Goal: Find specific page/section: Find specific page/section

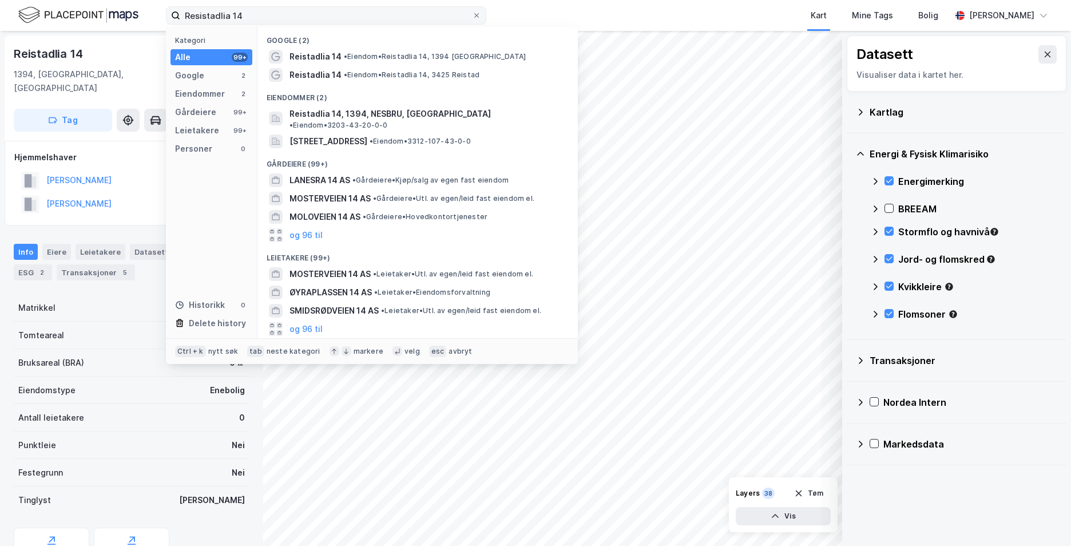
click at [168, 18] on label "Resistadlia 14" at bounding box center [326, 15] width 320 height 18
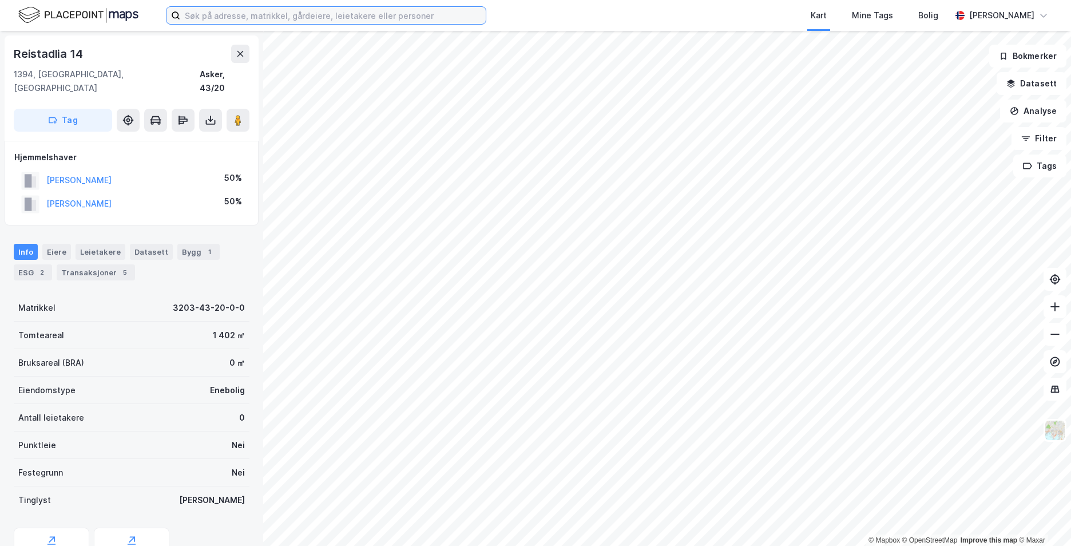
click at [355, 15] on input at bounding box center [332, 15] width 305 height 17
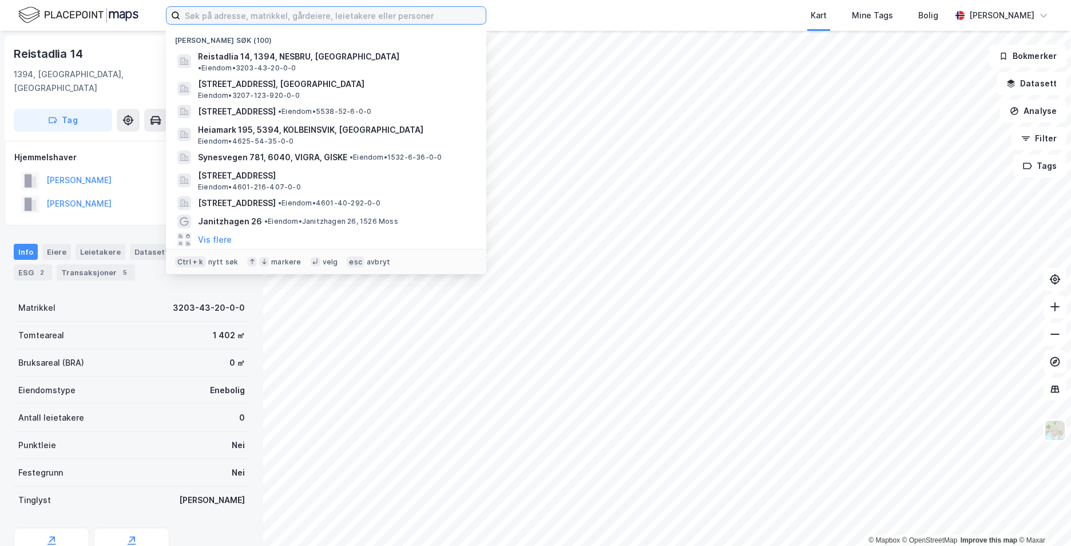
drag, startPoint x: 355, startPoint y: 15, endPoint x: 308, endPoint y: 9, distance: 47.3
click at [308, 9] on input at bounding box center [332, 15] width 305 height 17
paste input "1580/310/72"
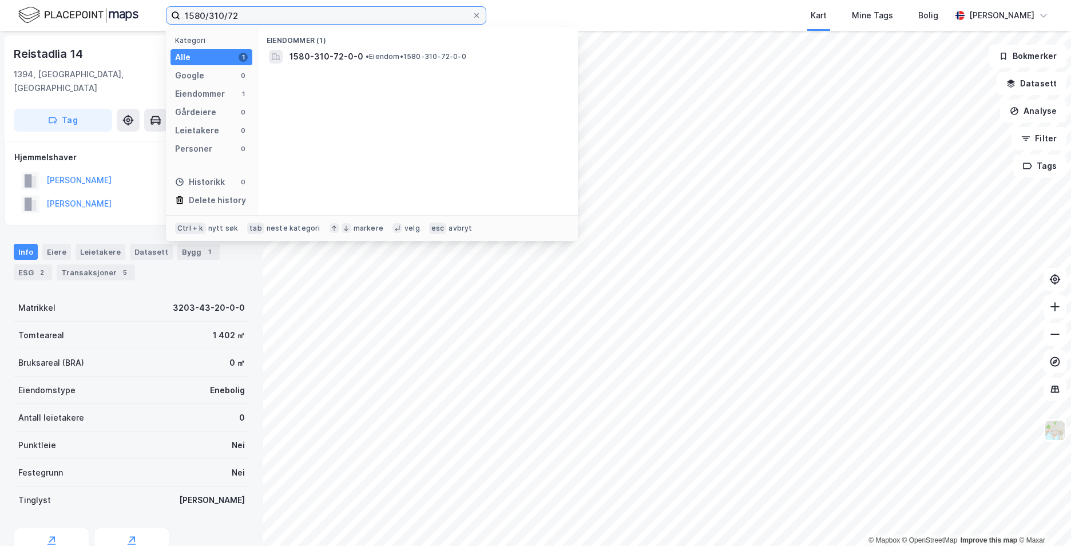
type input "1580/310/72"
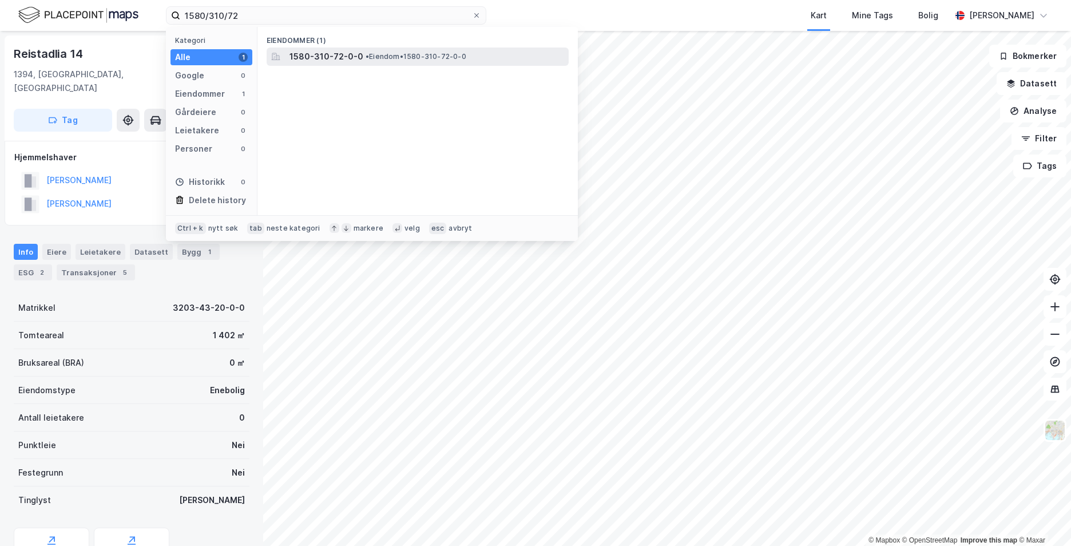
click at [365, 57] on span "•" at bounding box center [366, 56] width 3 height 9
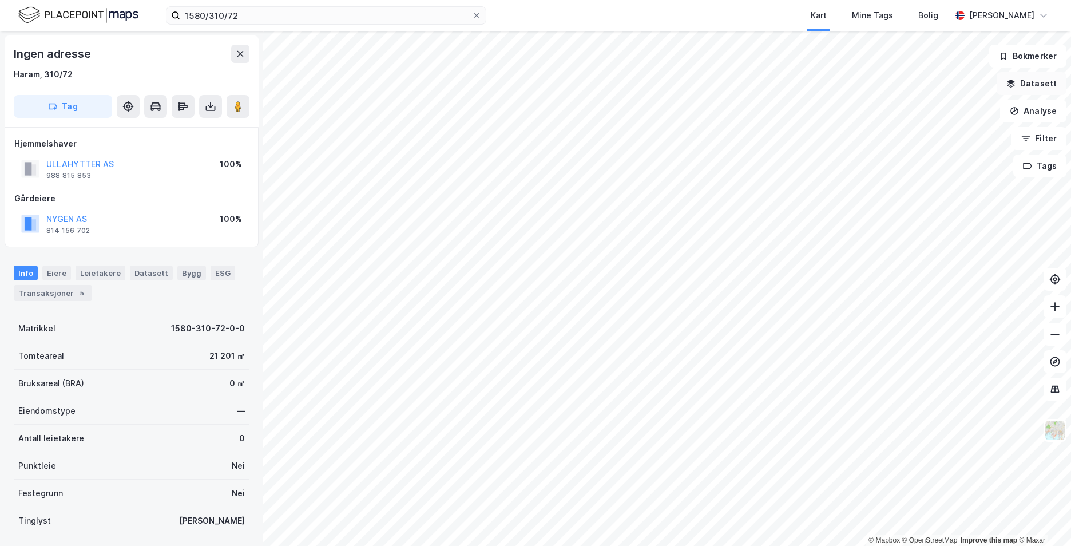
click at [1021, 85] on button "Datasett" at bounding box center [1031, 83] width 70 height 23
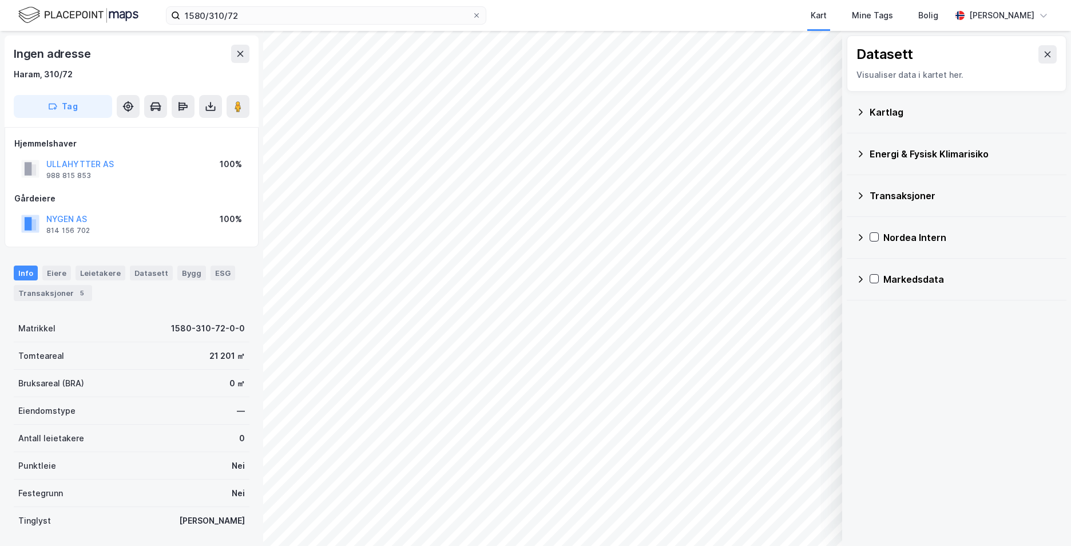
click at [861, 109] on icon at bounding box center [860, 112] width 9 height 9
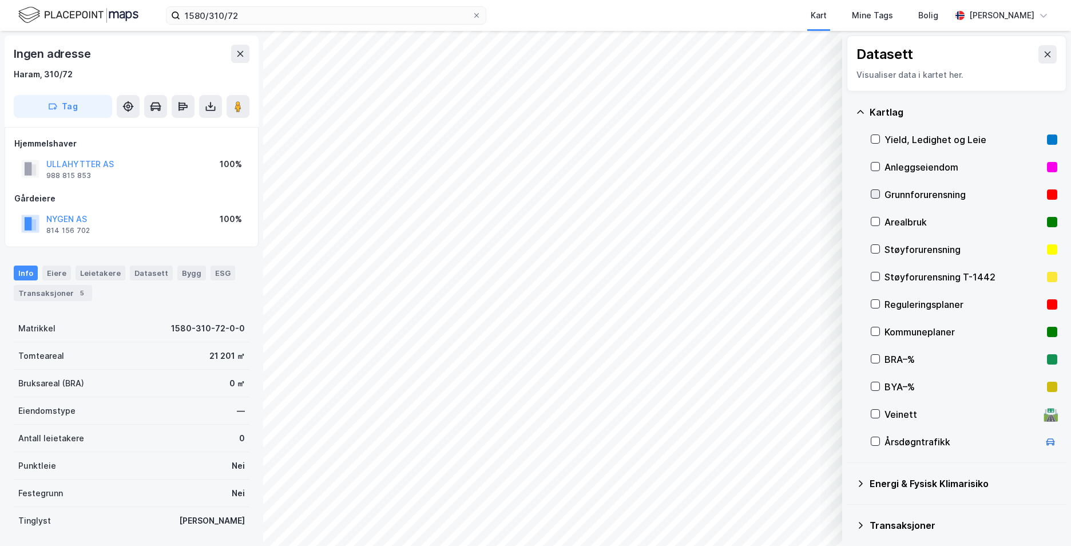
click at [876, 191] on icon at bounding box center [875, 194] width 8 height 8
click at [862, 109] on icon at bounding box center [860, 112] width 9 height 9
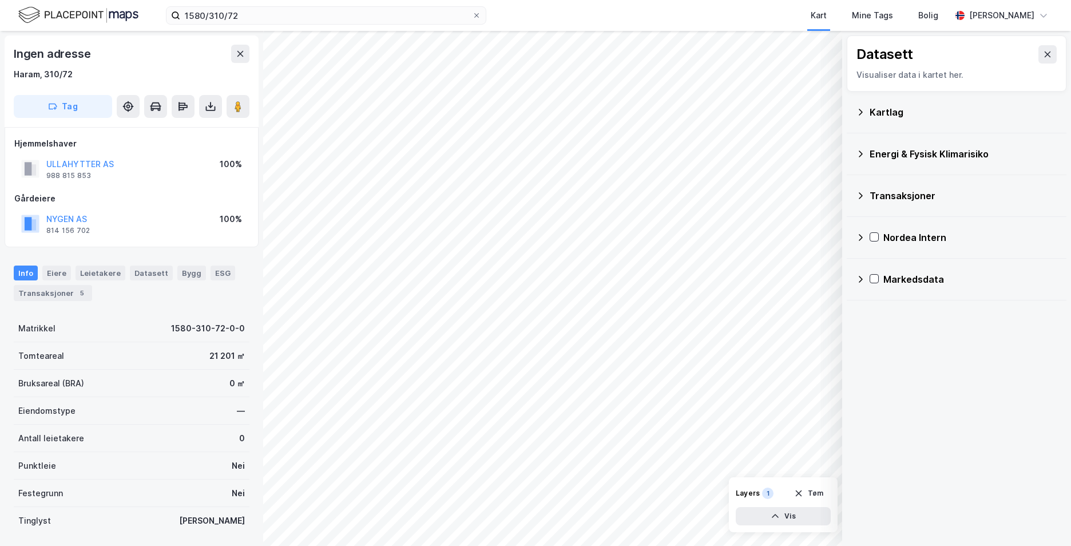
click at [861, 153] on icon at bounding box center [860, 153] width 4 height 7
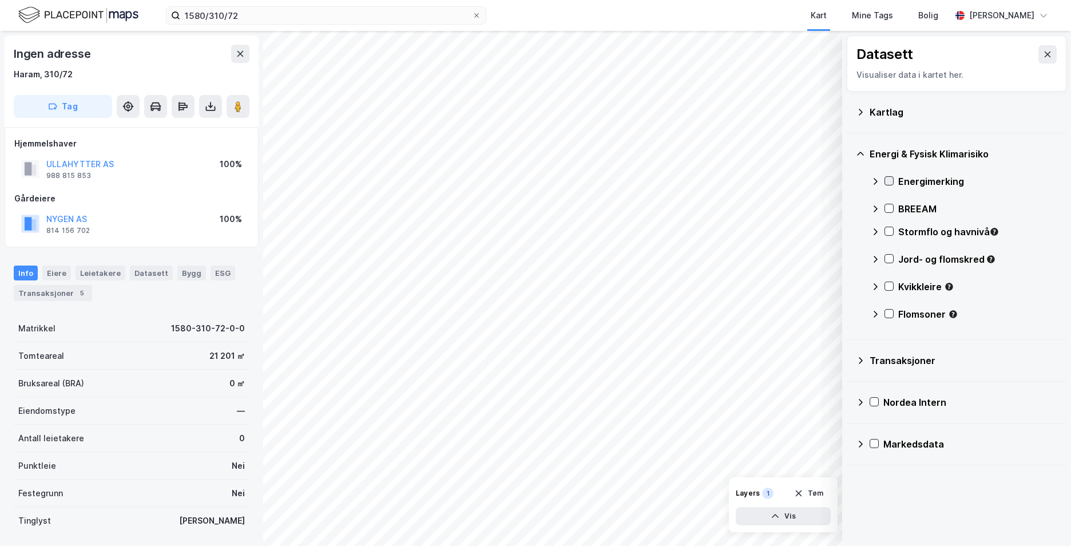
click at [886, 182] on icon at bounding box center [889, 181] width 8 height 8
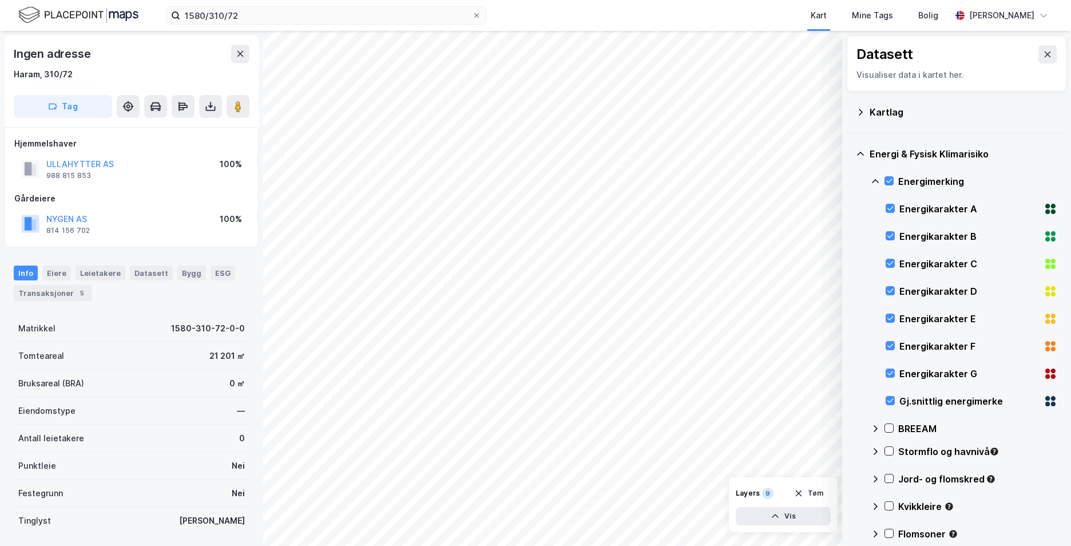
click at [861, 153] on icon at bounding box center [860, 153] width 9 height 9
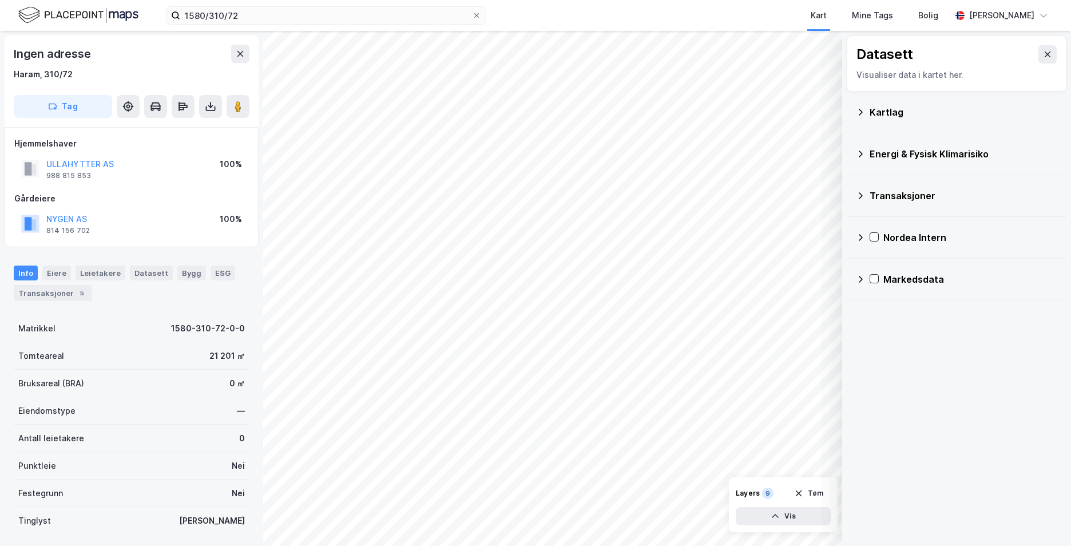
click at [861, 153] on icon at bounding box center [860, 153] width 4 height 7
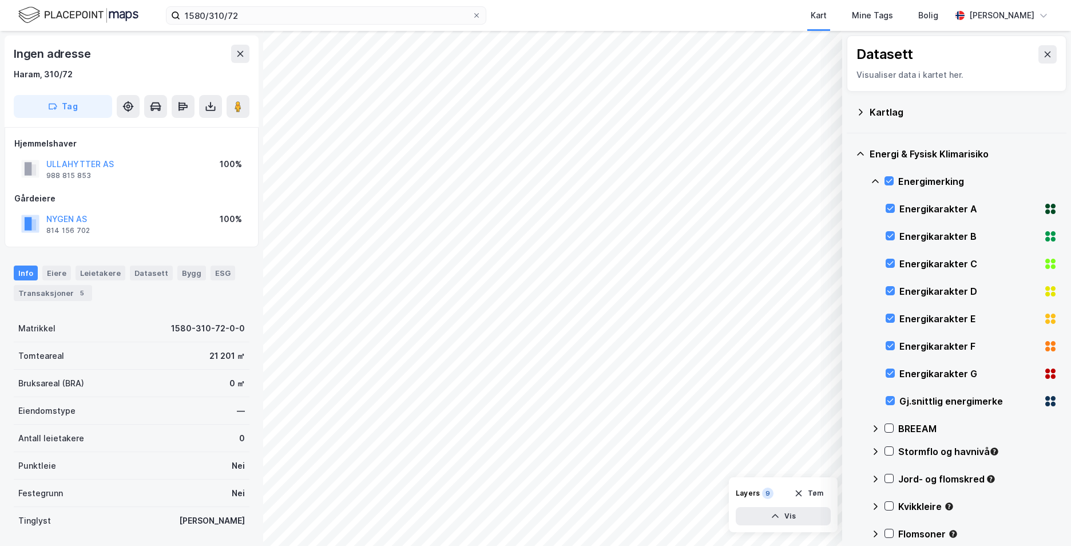
click at [872, 178] on icon at bounding box center [874, 181] width 9 height 9
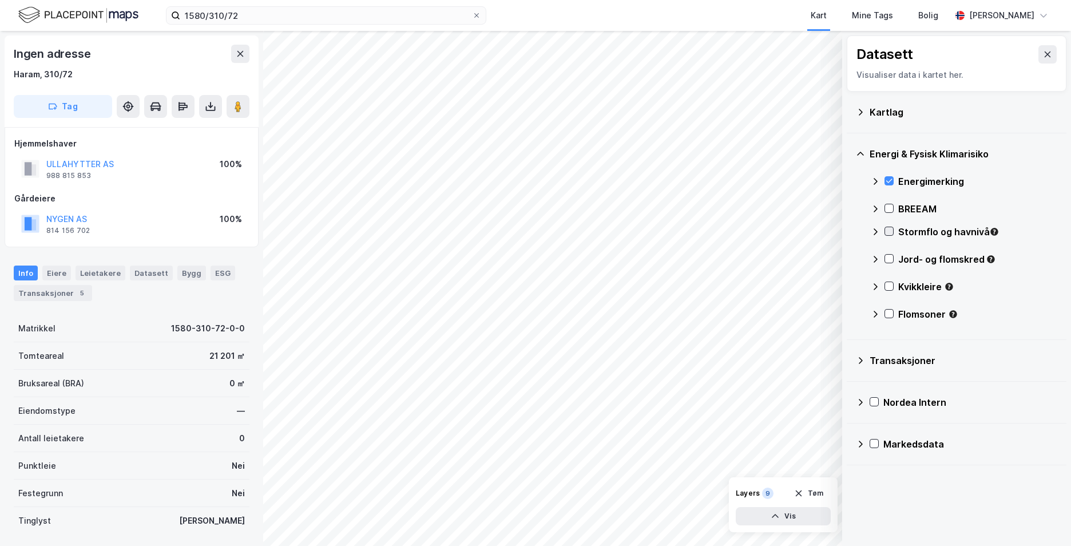
click at [885, 232] on icon at bounding box center [889, 231] width 8 height 8
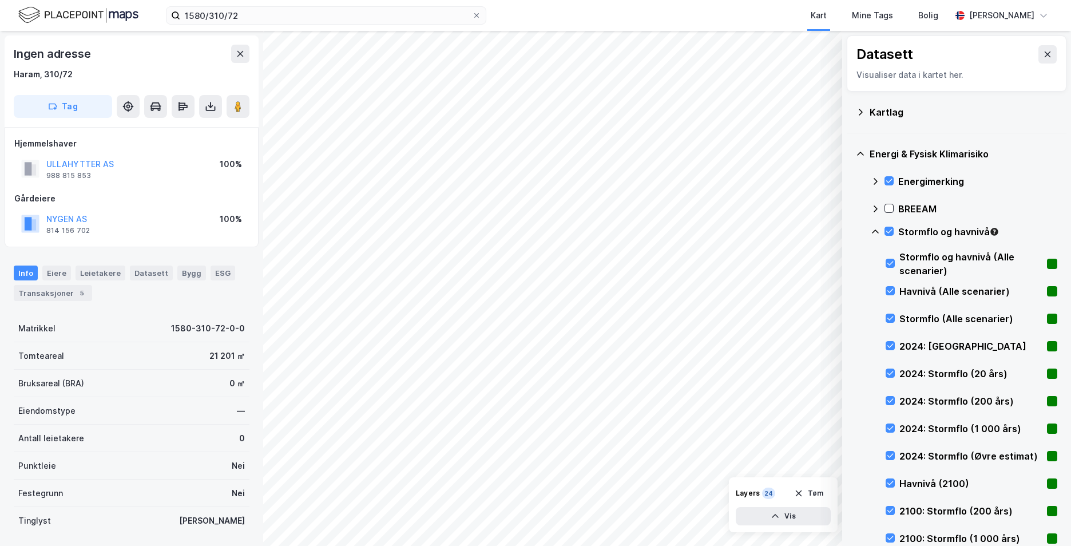
click at [878, 230] on icon at bounding box center [874, 231] width 9 height 9
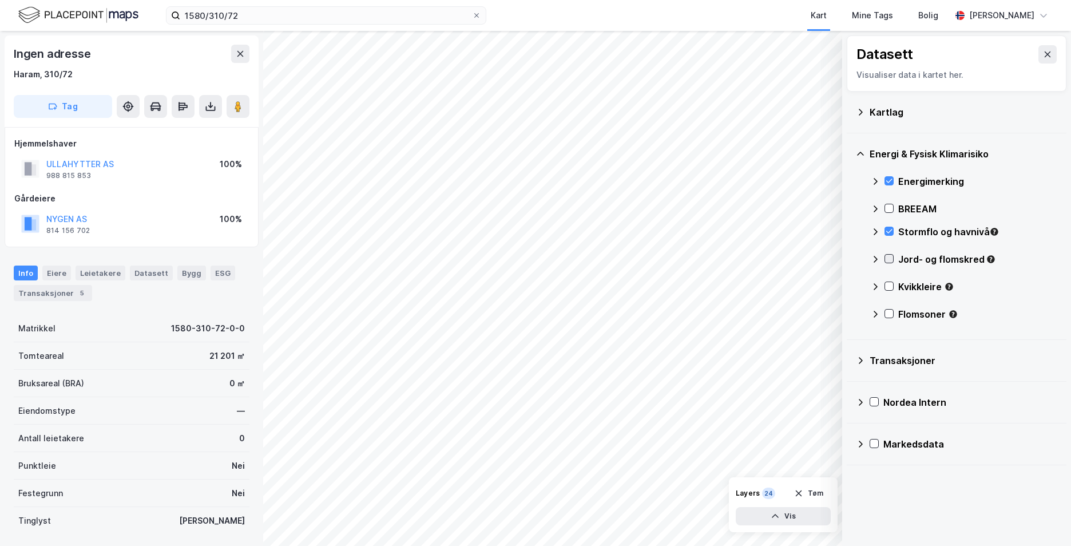
click at [893, 257] on div at bounding box center [888, 258] width 9 height 9
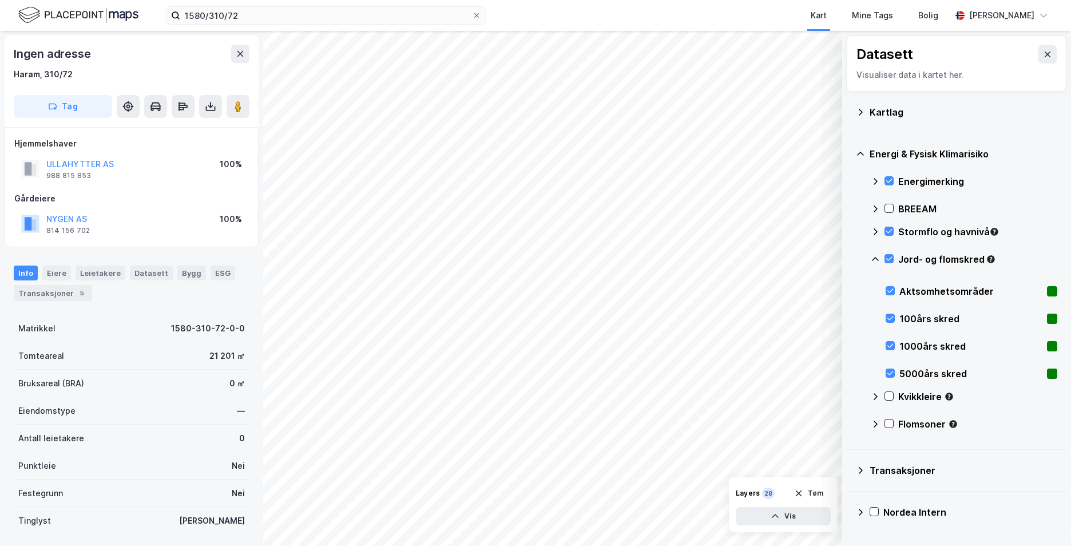
click at [871, 258] on icon at bounding box center [874, 258] width 9 height 9
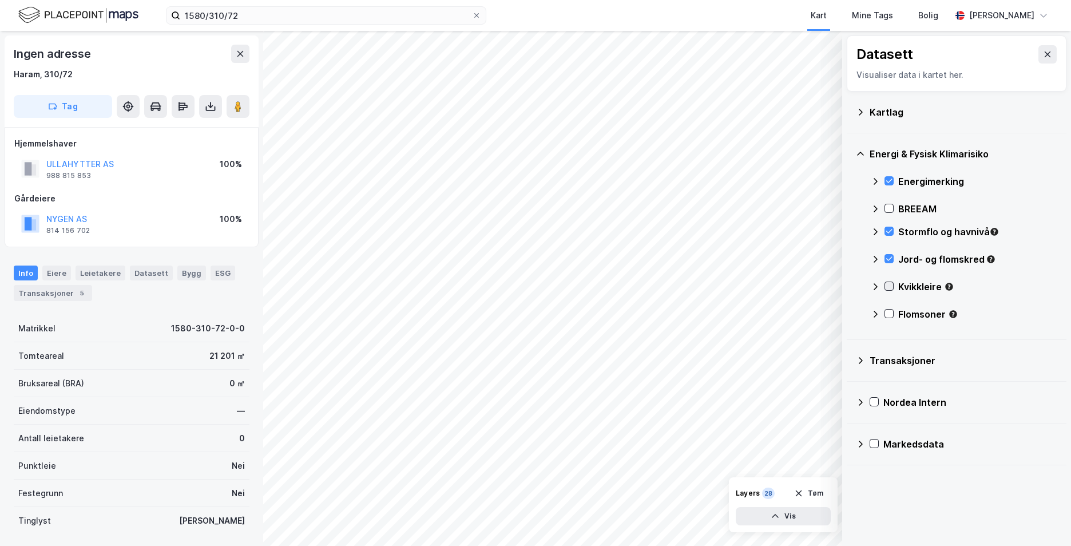
click at [890, 282] on icon at bounding box center [889, 286] width 8 height 8
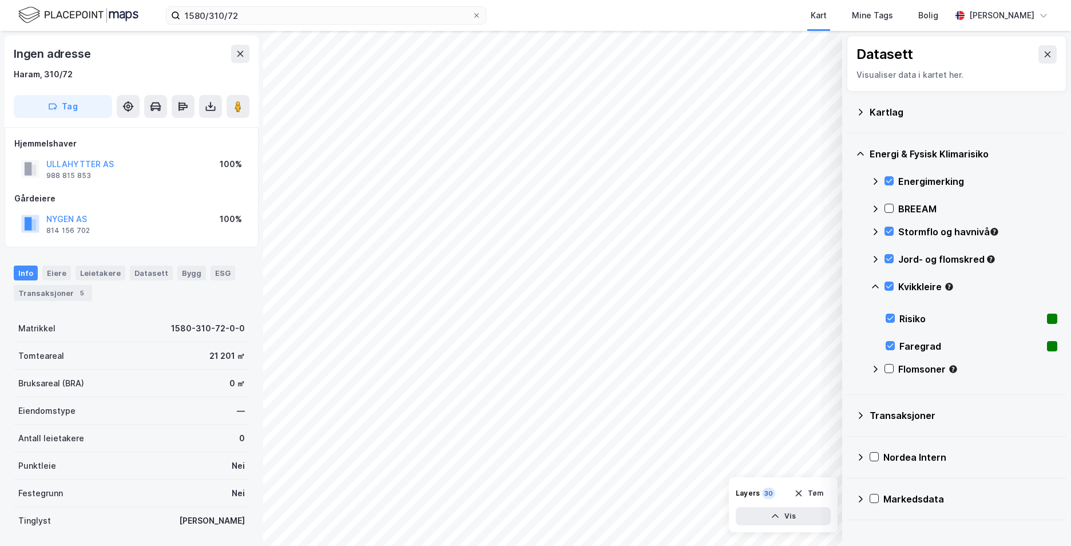
click at [875, 287] on icon at bounding box center [874, 286] width 9 height 9
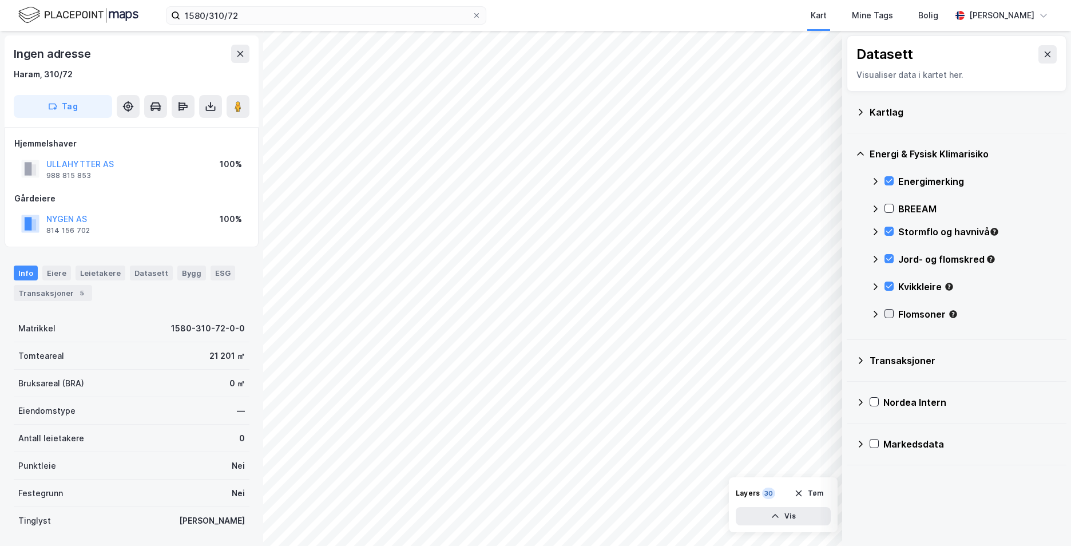
click at [888, 313] on icon at bounding box center [889, 313] width 8 height 8
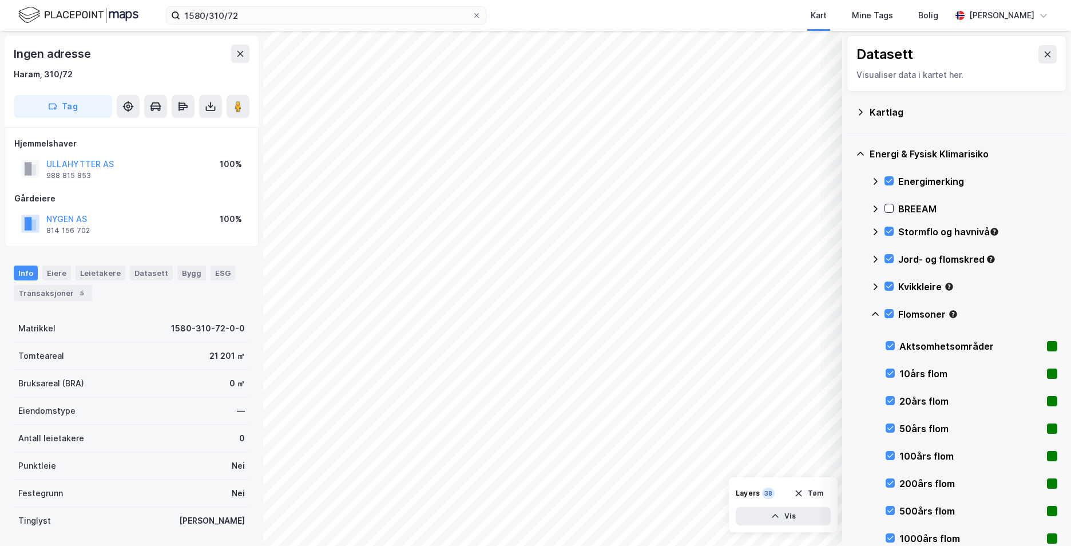
click at [875, 314] on icon at bounding box center [874, 313] width 9 height 9
